Goal: Find specific page/section: Find specific page/section

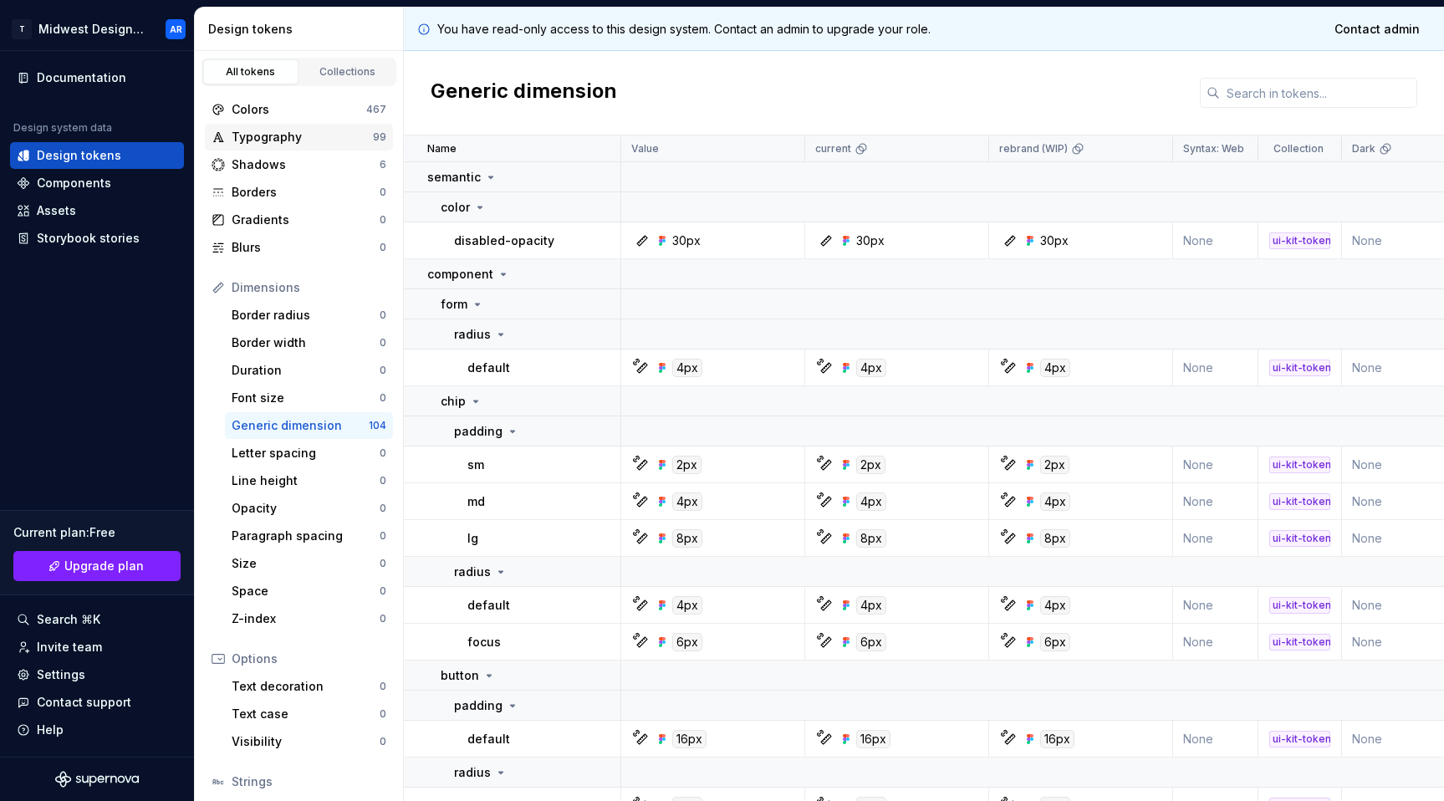
click at [265, 143] on div "Typography" at bounding box center [302, 137] width 141 height 17
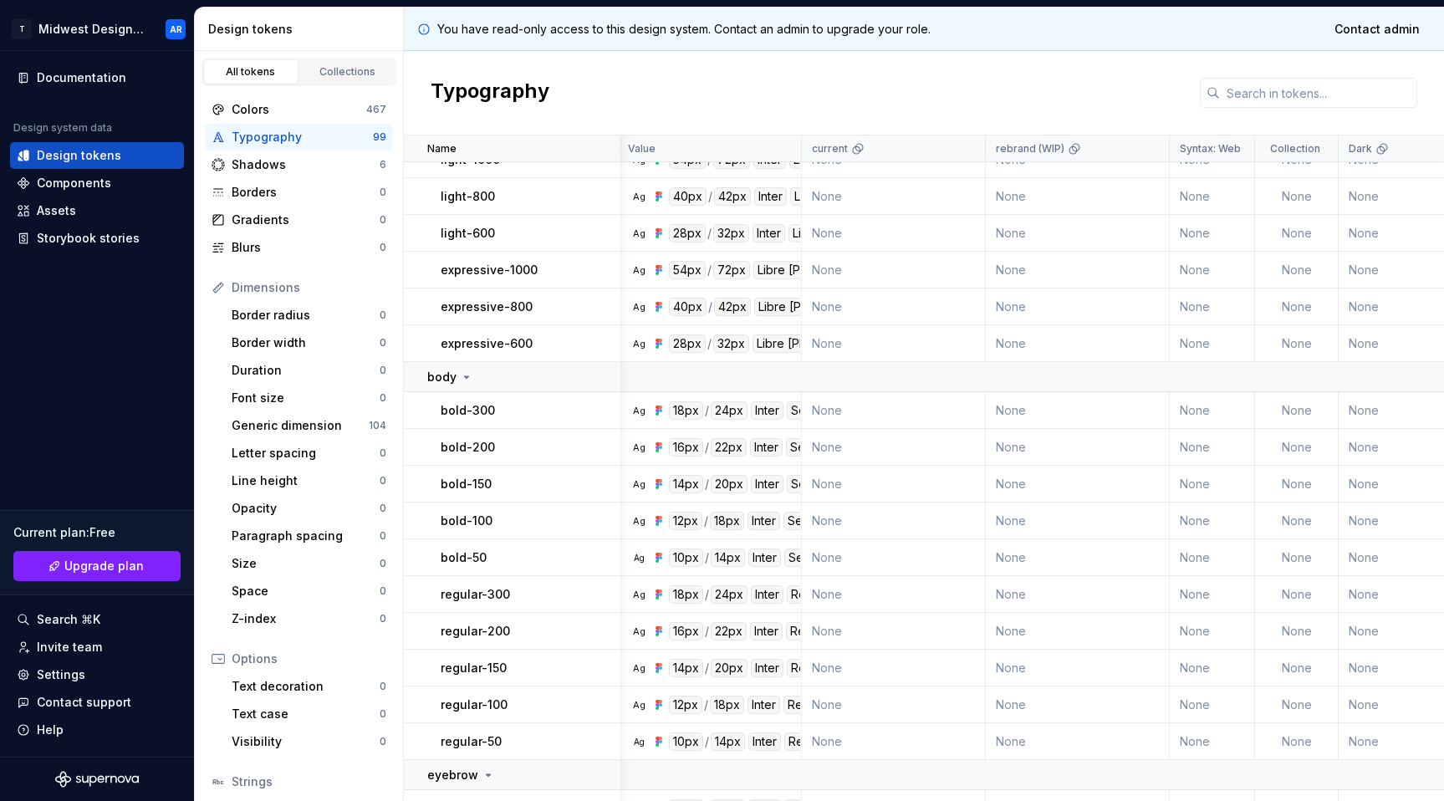
scroll to position [409, 3]
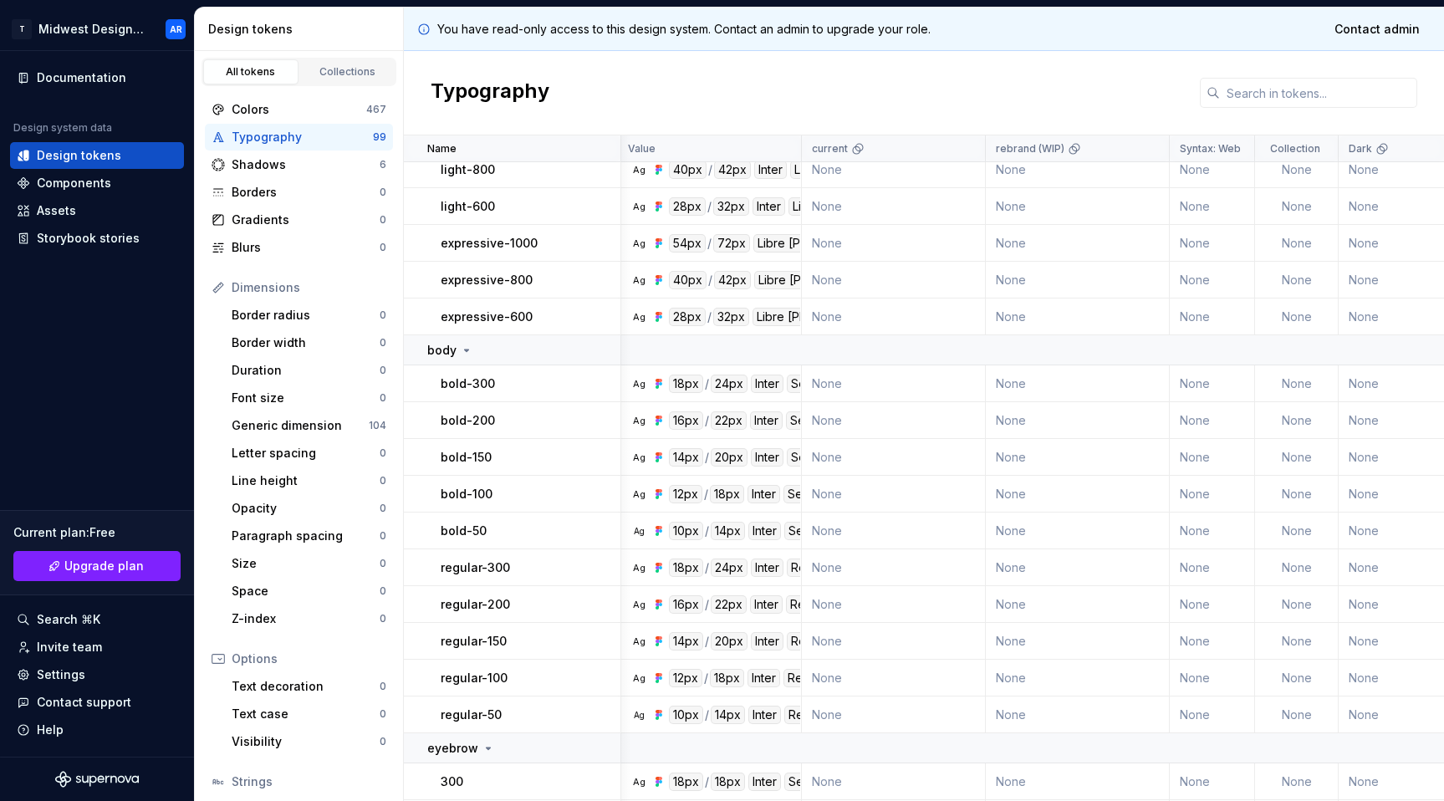
click at [473, 386] on p "bold-300" at bounding box center [468, 384] width 54 height 17
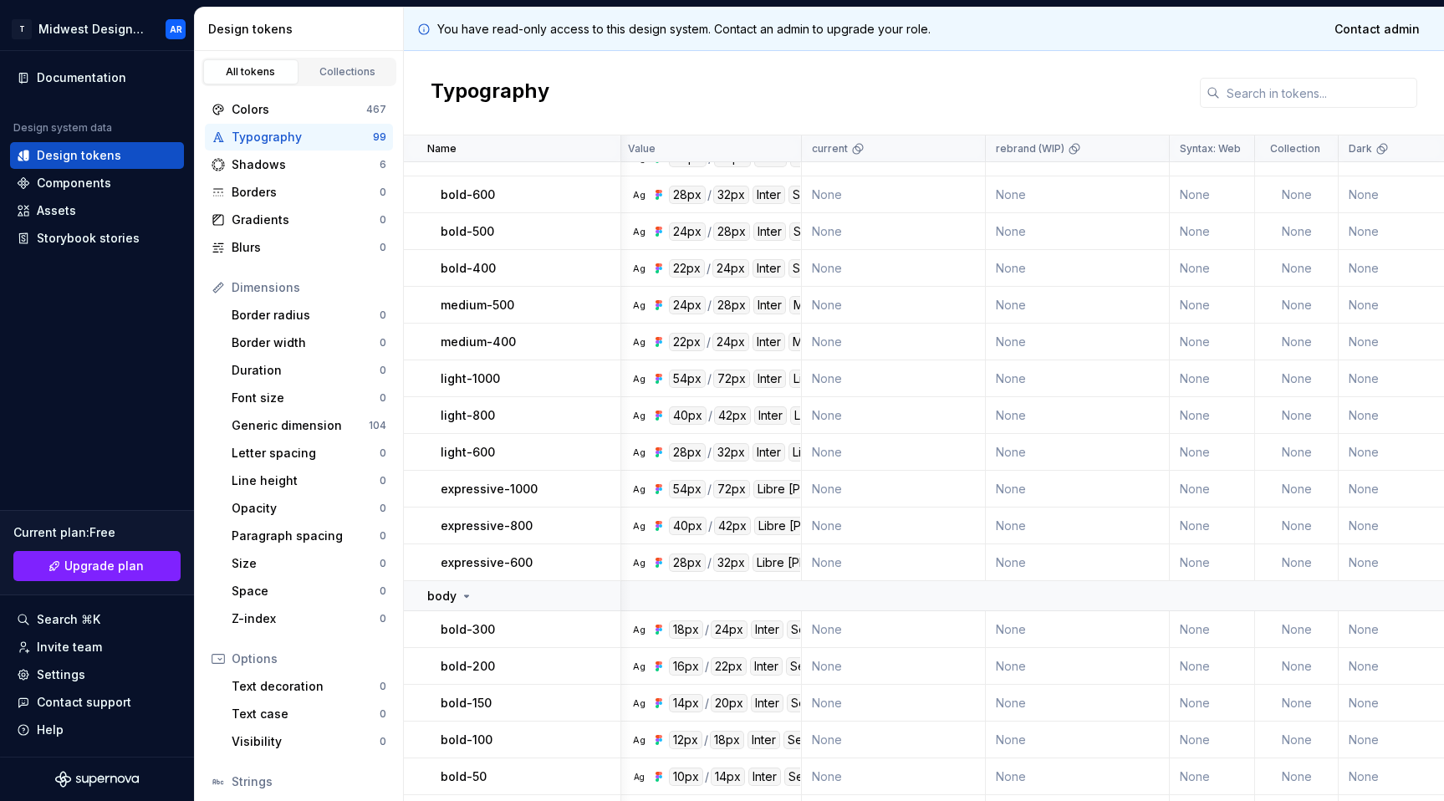
scroll to position [0, 3]
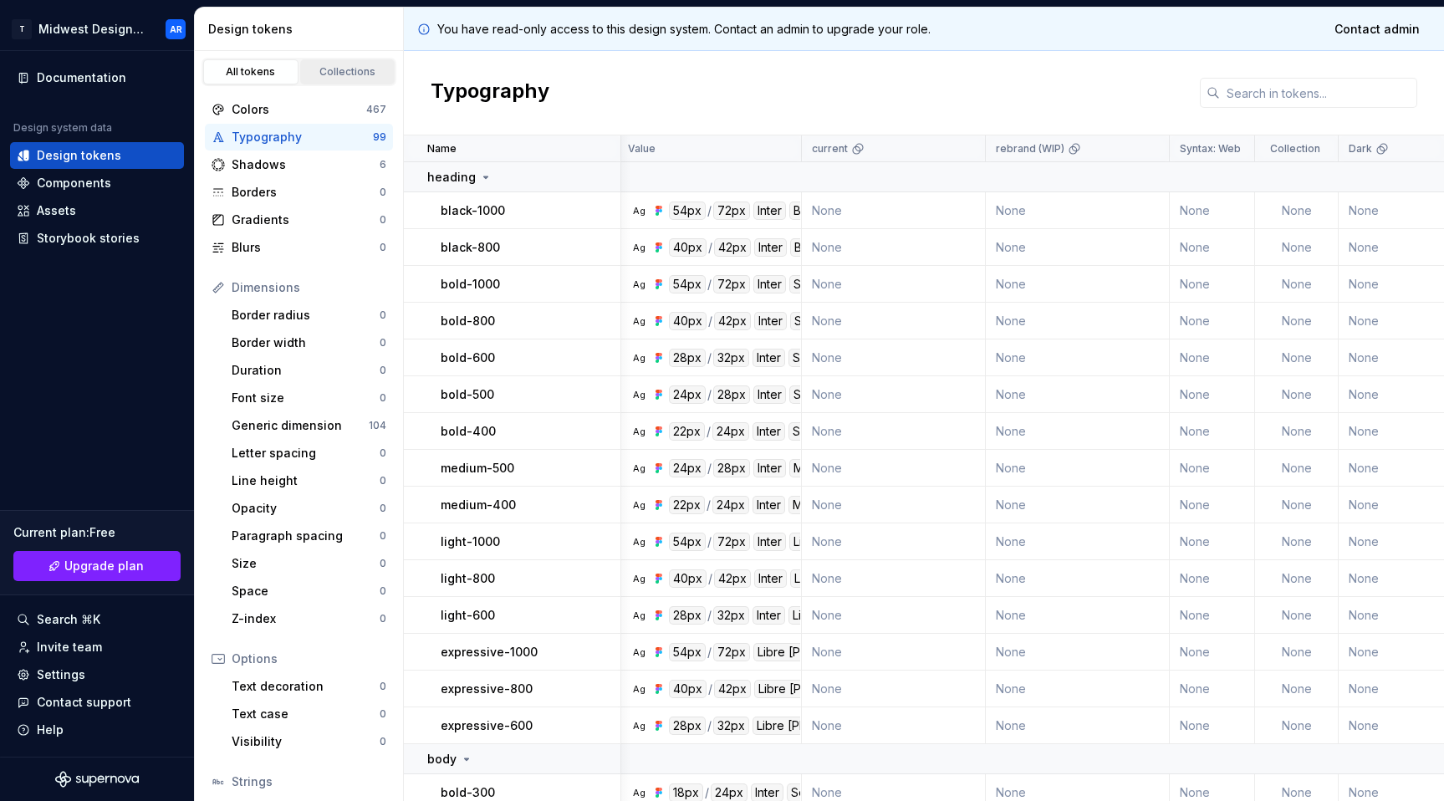
click at [315, 60] on link "Collections" at bounding box center [347, 71] width 95 height 25
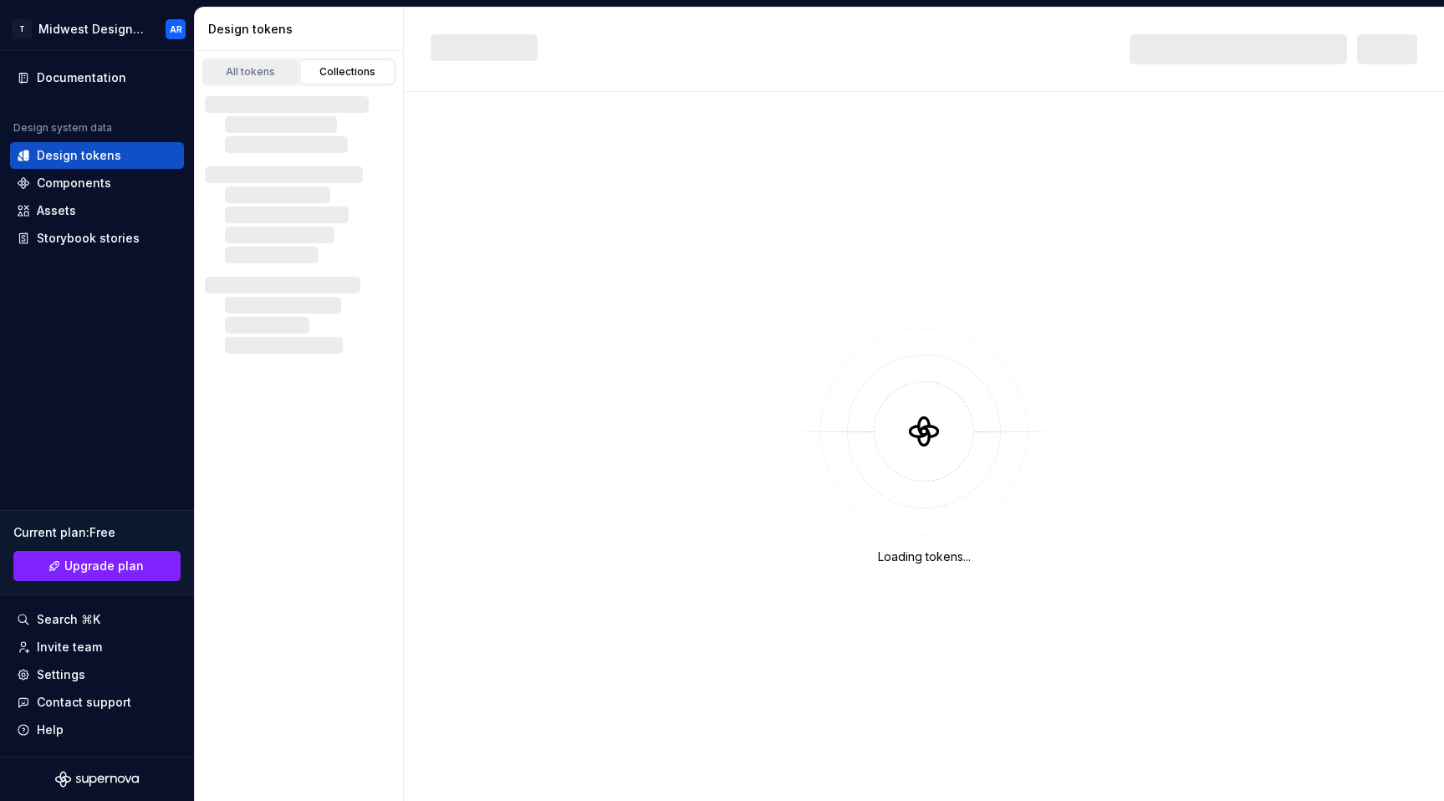
click at [241, 66] on div "All tokens" at bounding box center [251, 71] width 84 height 13
